Goal: Information Seeking & Learning: Stay updated

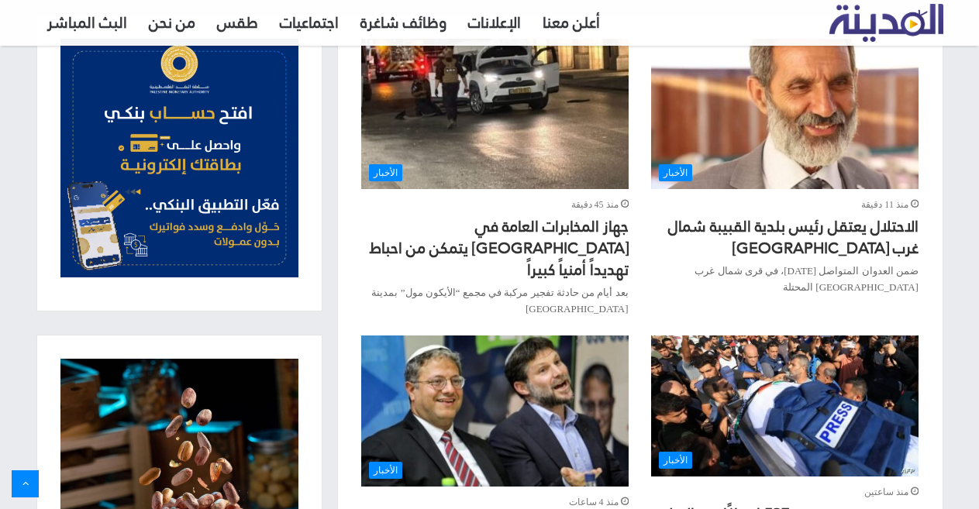
scroll to position [620, 0]
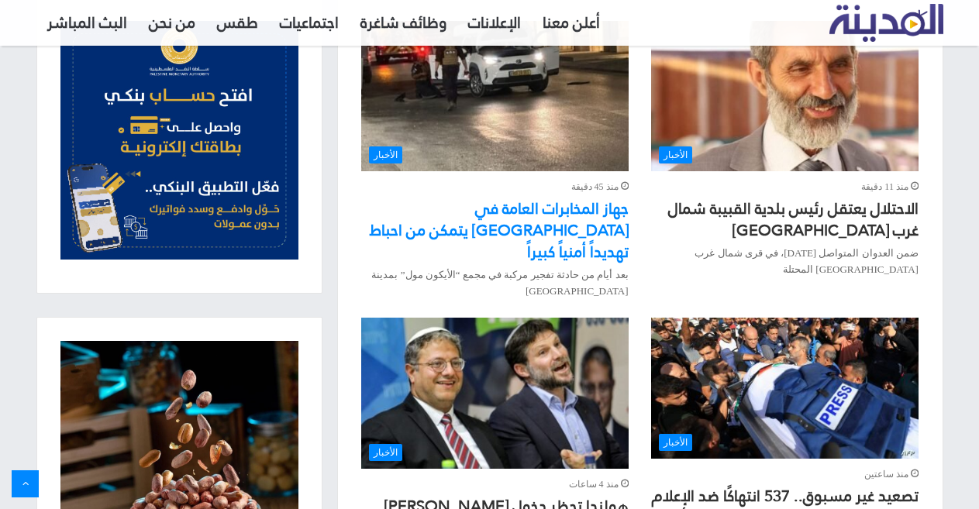
click at [558, 229] on link "جهاز المخابرات العامة في [GEOGRAPHIC_DATA] يتمكن من احباط تهديداً أمنياً كبيراً" at bounding box center [499, 230] width 259 height 73
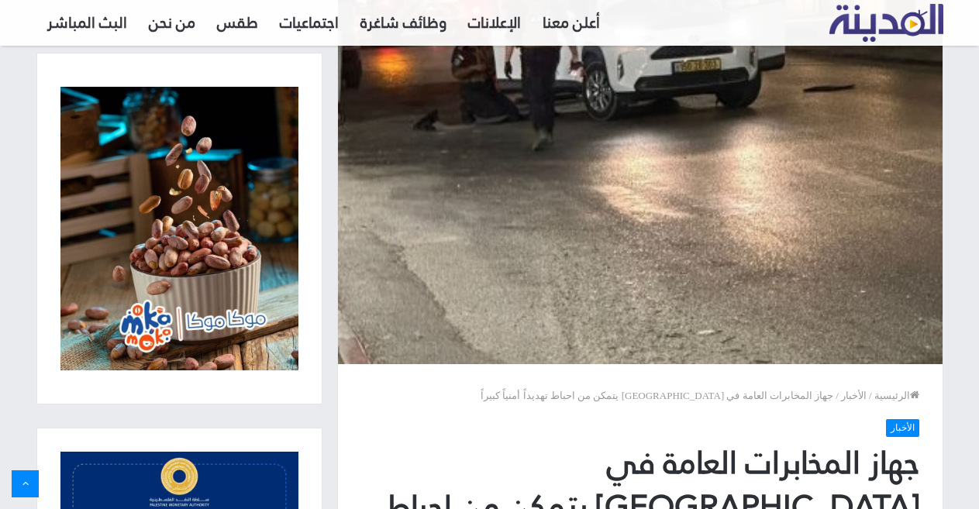
scroll to position [233, 0]
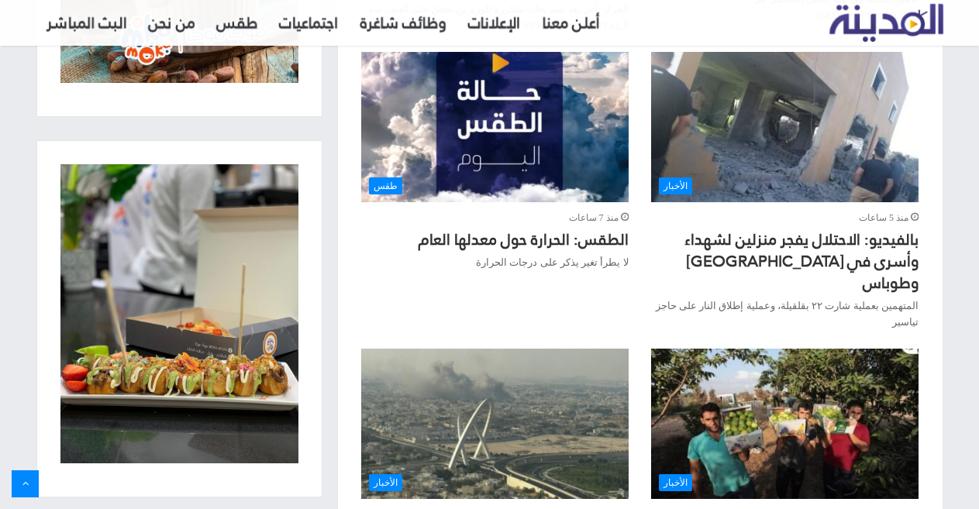
scroll to position [1240, 0]
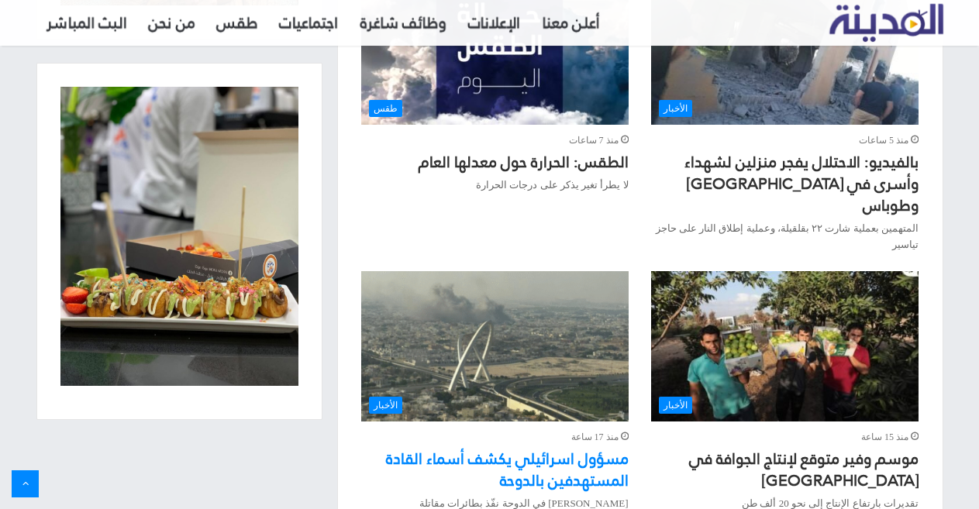
click at [574, 444] on link "مسؤول اسرائيلي يكشف أسماء القادة المستهدفين بالدوحة" at bounding box center [507, 469] width 243 height 51
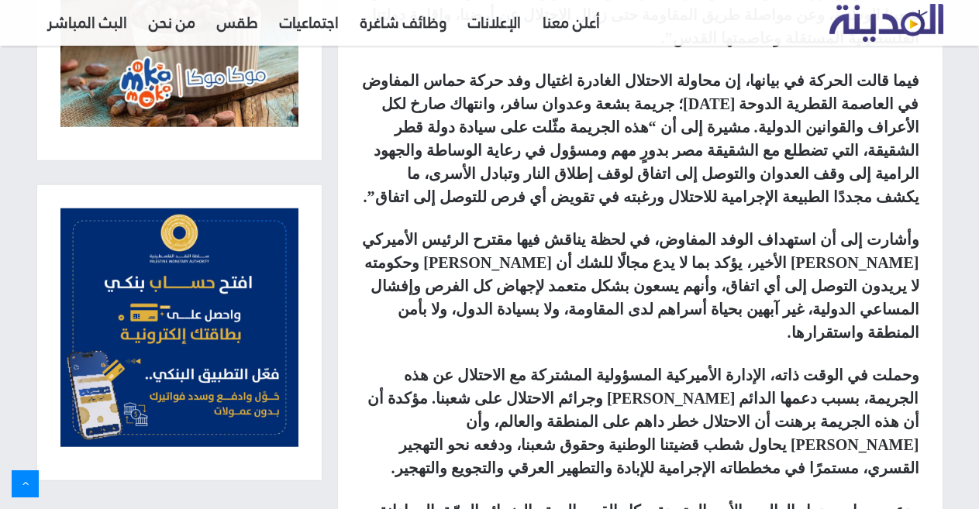
scroll to position [1551, 0]
